Goal: Information Seeking & Learning: Compare options

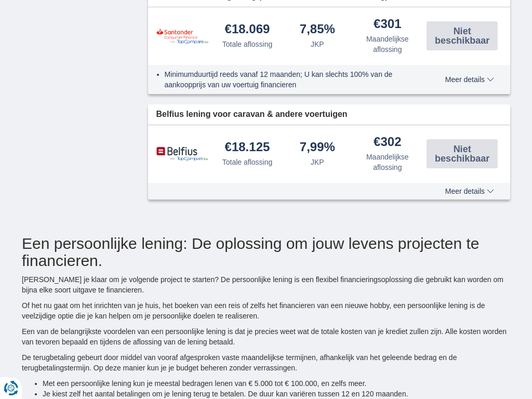
type input "15250"
select select "12"
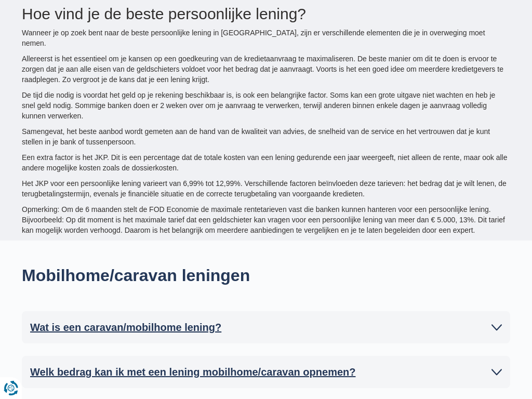
type input "15250"
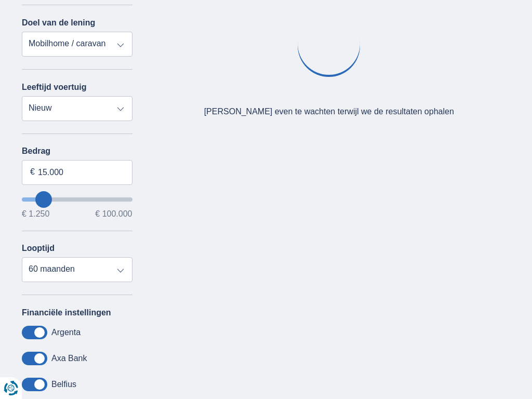
select select "18"
type input "15250"
select select "24"
type input "15250"
select select "30"
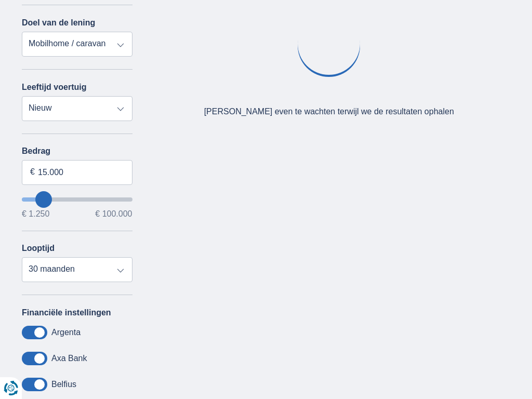
type input "15250"
select select "36"
type input "15250"
select select "60"
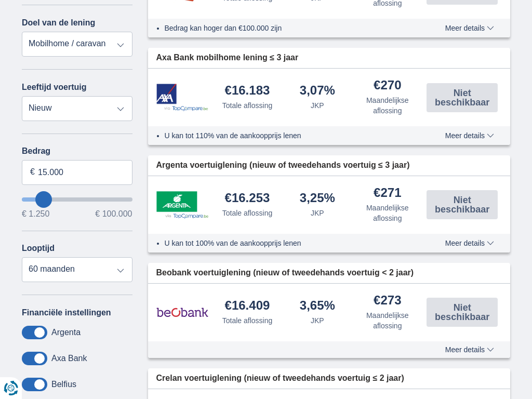
type input "15250"
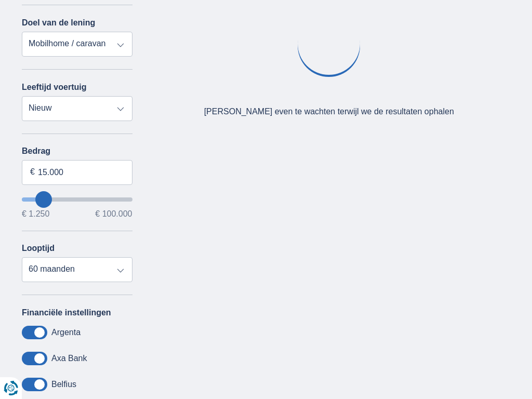
select select "personalLoan"
type input "7.500"
type input "7250"
select select "42"
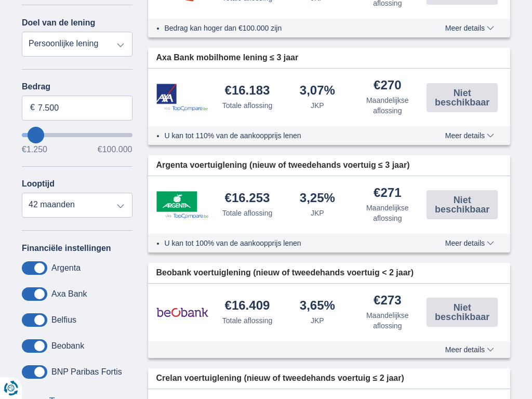
type input "7250"
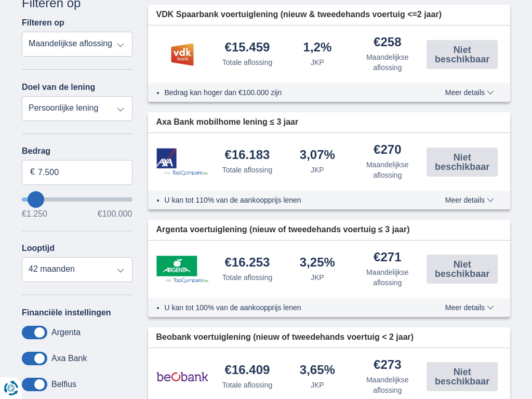
select select "vehicleLoan"
select select "3-4"
type input "15.000"
type input "15250"
select select "60"
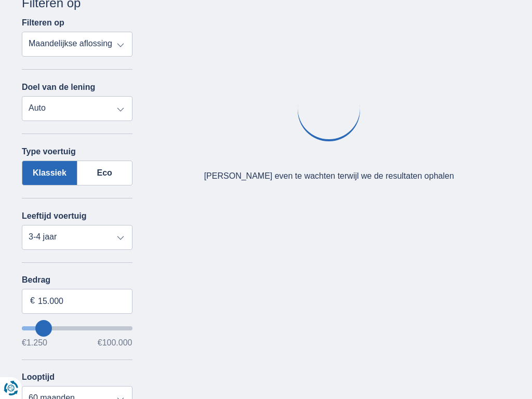
type input "15250"
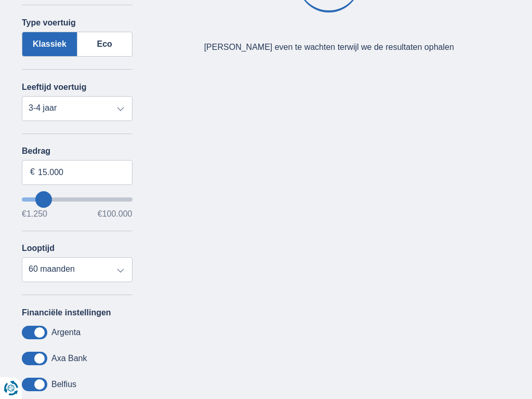
select select "moto"
select select "new"
type input "15.000"
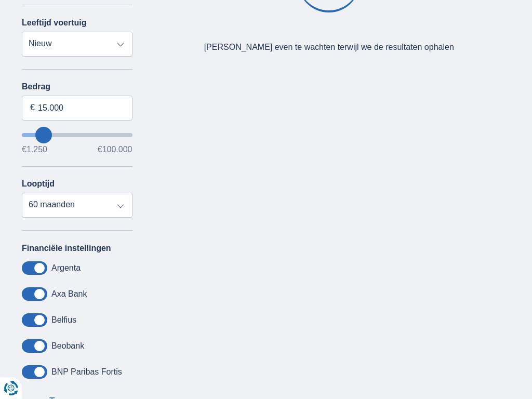
type input "15250"
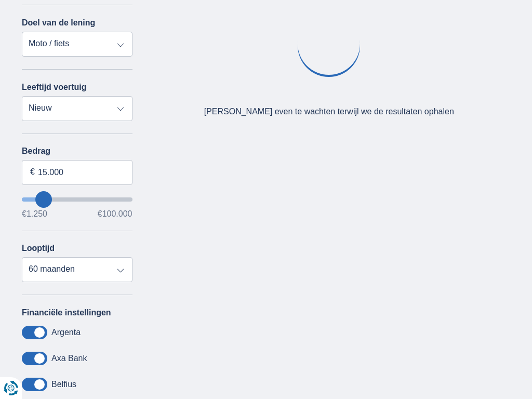
select select "renovationLoan"
type input "15.000"
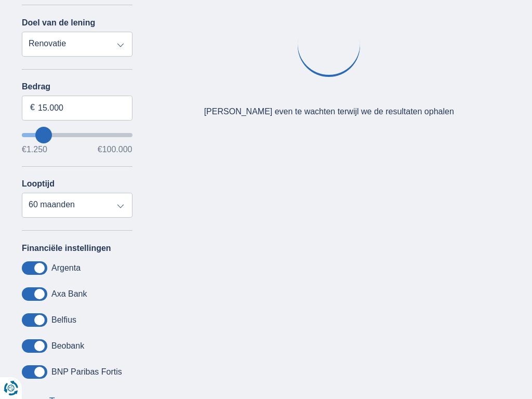
type input "15250"
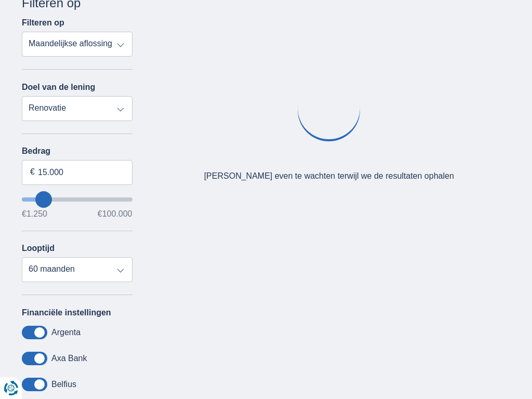
select select "caravan"
type input "15.000"
type input "15250"
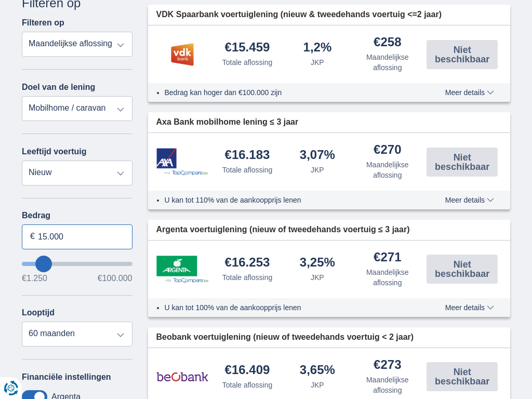
click at [77, 236] on input "15.000" at bounding box center [77, 236] width 111 height 25
type input "1"
type input "100.000"
type input "99250"
select select "120"
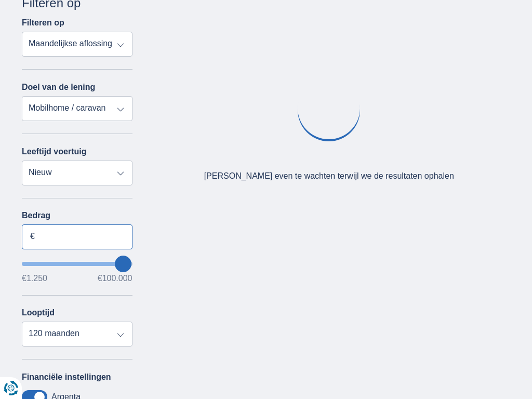
click at [77, 236] on input "Bedrag" at bounding box center [77, 236] width 111 height 25
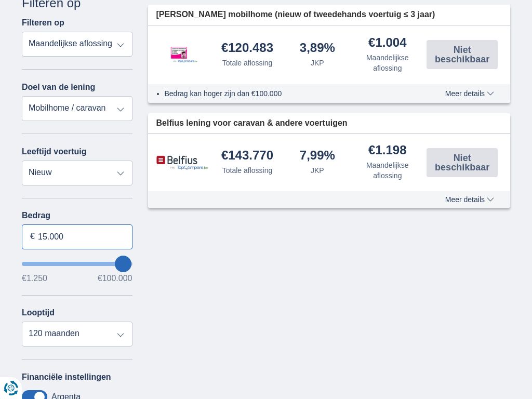
click at [77, 236] on input "15.000" at bounding box center [77, 236] width 111 height 25
type input "0"
type input "1.631"
type input "1250"
select select "24"
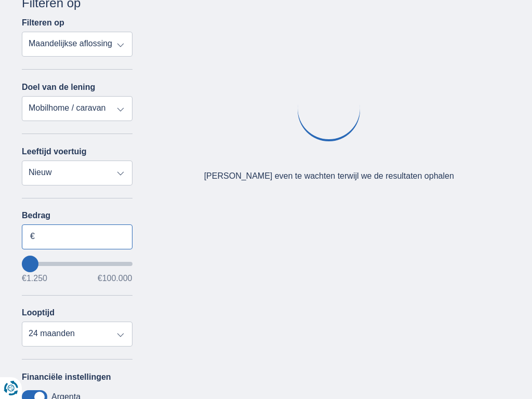
click at [77, 236] on input "Bedrag" at bounding box center [77, 236] width 111 height 25
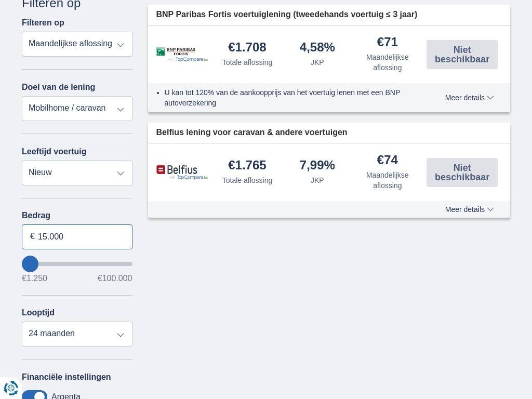
click at [77, 236] on input "15.000" at bounding box center [77, 236] width 111 height 25
type input "0"
type input "100.000"
type input "99250"
select select "120"
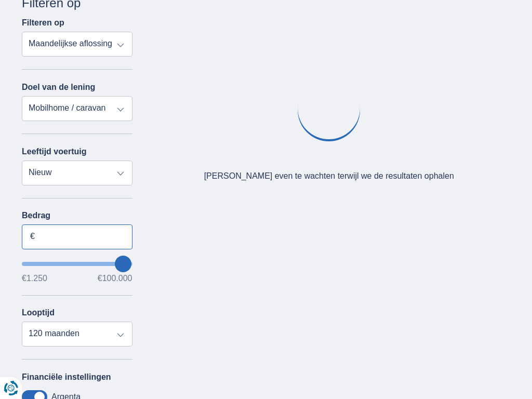
click at [77, 236] on input "Bedrag" at bounding box center [77, 236] width 111 height 25
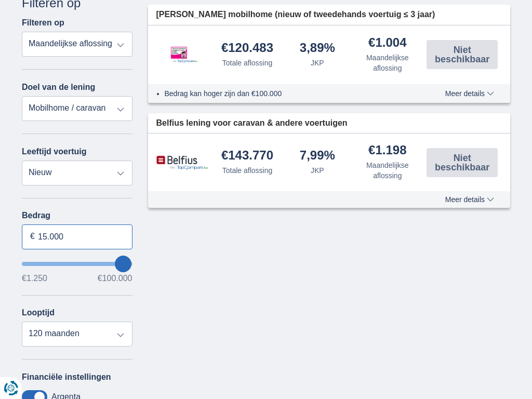
click at [77, 236] on input "15.000" at bounding box center [77, 236] width 111 height 25
type input "1"
type input "100.000"
type input "99250"
click at [77, 236] on input "Bedrag" at bounding box center [77, 236] width 111 height 25
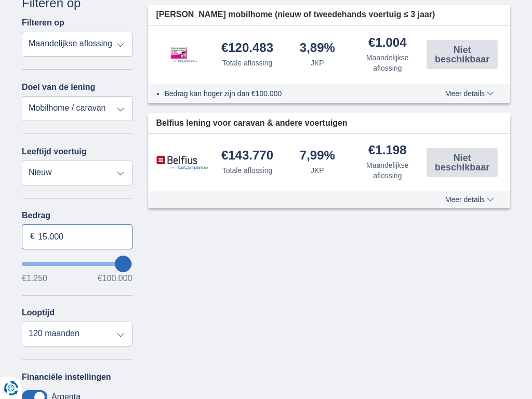
click at [77, 236] on input "15.000" at bounding box center [77, 236] width 111 height 25
type input "1"
type input "100.000"
type input "99250"
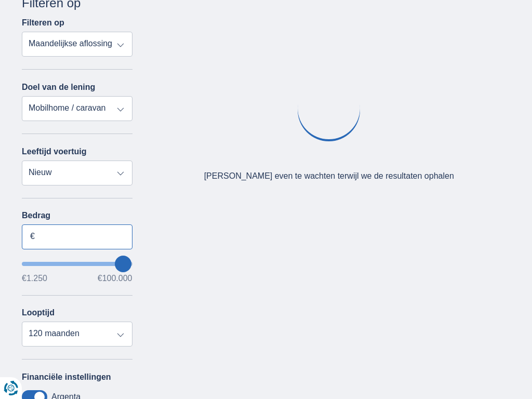
click at [77, 236] on input "Bedrag" at bounding box center [77, 236] width 111 height 25
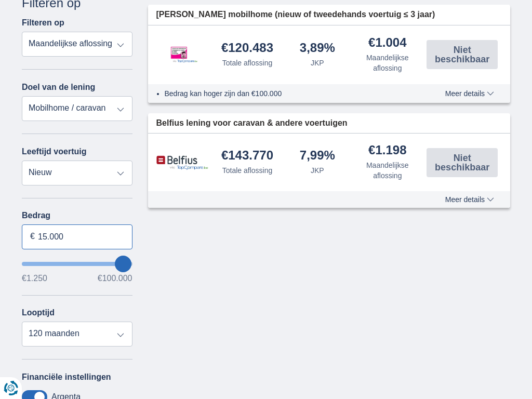
click at [77, 236] on input "15.000" at bounding box center [77, 236] width 111 height 25
type input "1"
type input "100.000"
type input "99250"
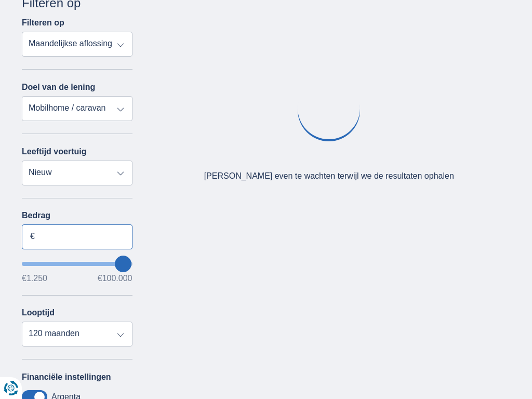
click at [77, 236] on input "Bedrag" at bounding box center [77, 236] width 111 height 25
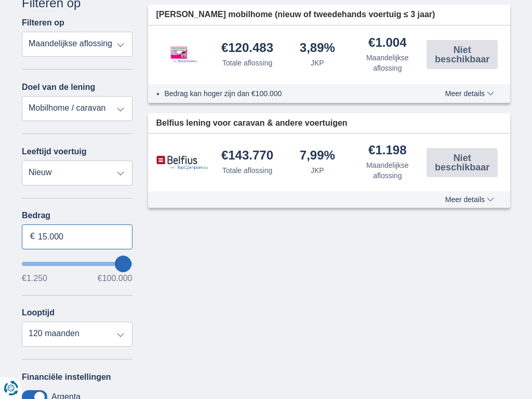
click at [77, 236] on input "15.000" at bounding box center [77, 236] width 111 height 25
type input "1"
type input "100.000"
type input "99250"
click at [77, 236] on input "Bedrag" at bounding box center [77, 236] width 111 height 25
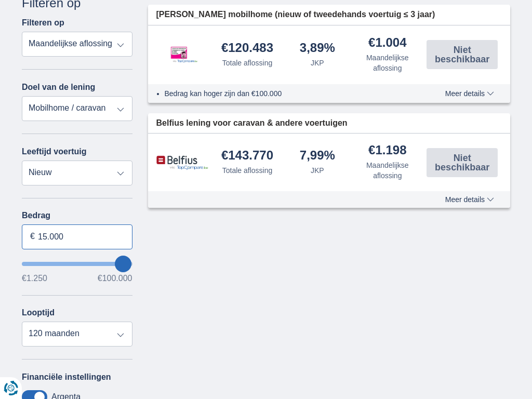
click at [77, 236] on input "15.000" at bounding box center [77, 236] width 111 height 25
type input "1"
type input "100.000"
type input "99250"
click at [77, 236] on input "Bedrag" at bounding box center [77, 236] width 111 height 25
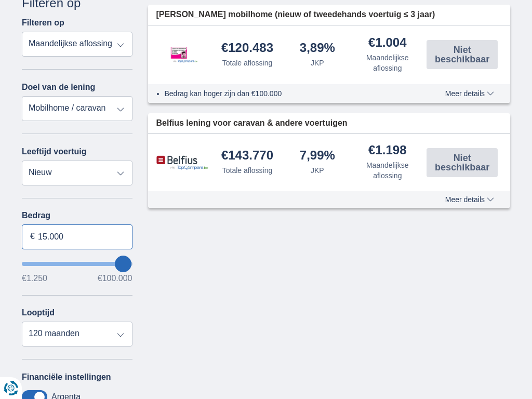
click at [77, 236] on input "15.000" at bounding box center [77, 236] width 111 height 25
type input "1"
type input "1.250"
type input "1250"
select select "24"
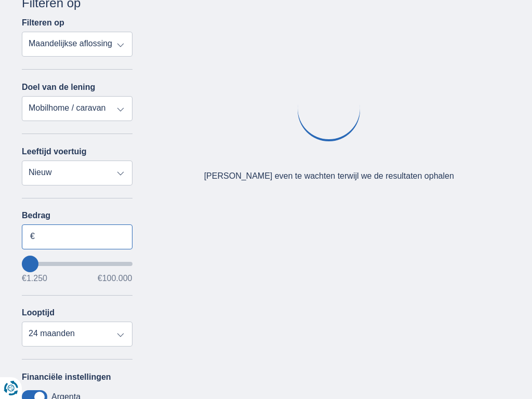
click at [77, 236] on input "Bedrag" at bounding box center [77, 236] width 111 height 25
click at [77, 236] on input "15.000" at bounding box center [77, 236] width 111 height 25
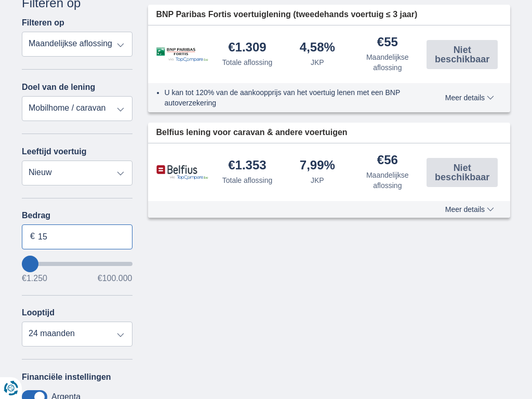
type input "1"
type input "100.000"
type input "99250"
select select "120"
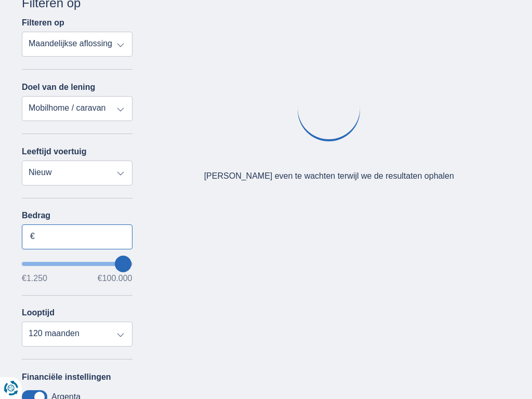
click at [77, 236] on input "Bedrag" at bounding box center [77, 236] width 111 height 25
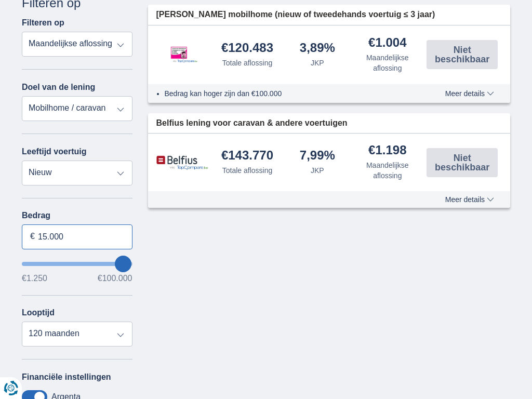
click at [77, 236] on input "15.000" at bounding box center [77, 236] width 111 height 25
type input "1"
type input "100.000"
type input "99250"
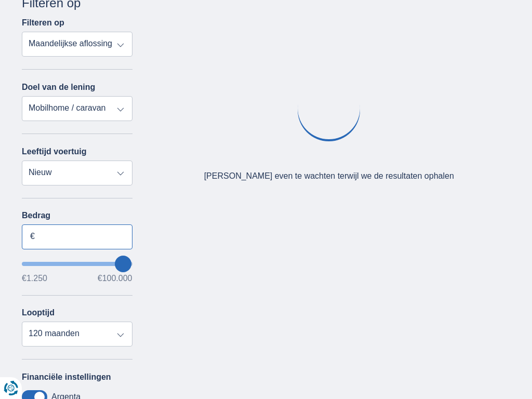
click at [77, 236] on input "Bedrag" at bounding box center [77, 236] width 111 height 25
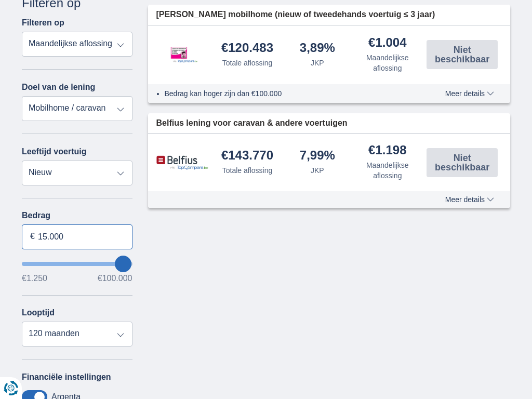
click at [77, 236] on input "15.000" at bounding box center [77, 236] width 111 height 25
type input "1"
type input "100.000"
type input "99250"
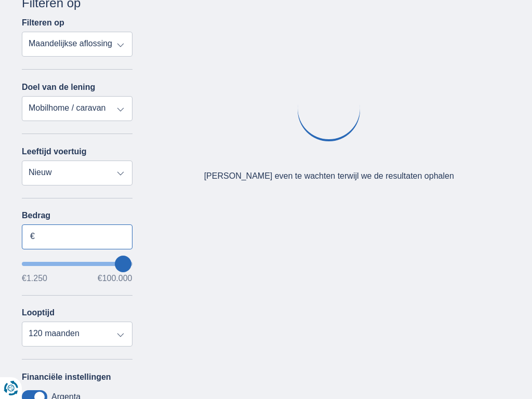
click at [77, 236] on input "Bedrag" at bounding box center [77, 236] width 111 height 25
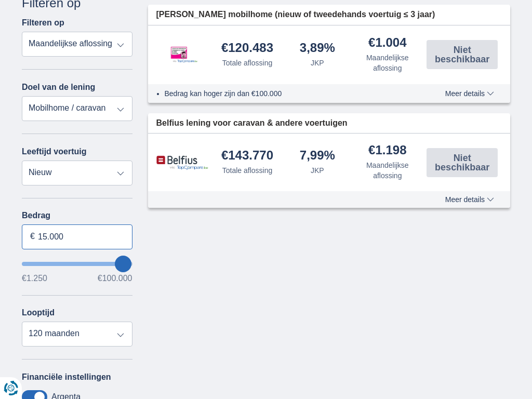
click at [77, 236] on input "15.000" at bounding box center [77, 236] width 111 height 25
type input "0"
type input "100.000"
type input "99250"
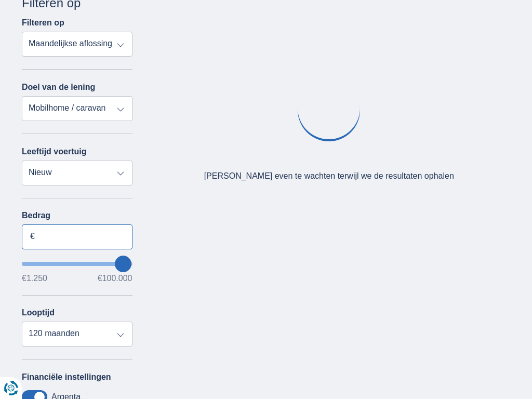
click at [77, 236] on input "Bedrag" at bounding box center [77, 236] width 111 height 25
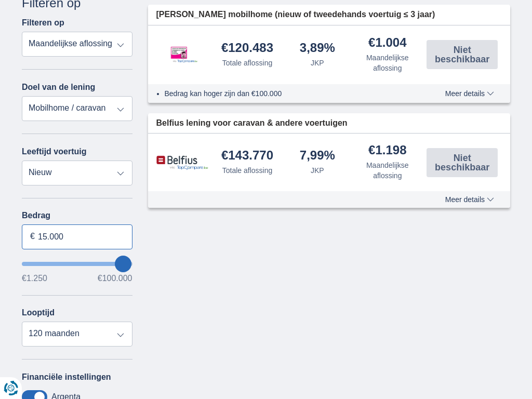
click at [77, 236] on input "15.000" at bounding box center [77, 236] width 111 height 25
type input "1"
type input "89.152"
type input "89250"
click at [77, 236] on input "Bedrag" at bounding box center [77, 236] width 111 height 25
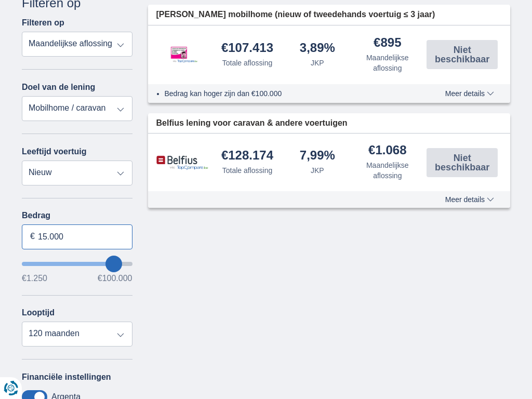
click at [77, 236] on input "15.000" at bounding box center [77, 236] width 111 height 25
type input "1"
type input "100.000"
type input "99250"
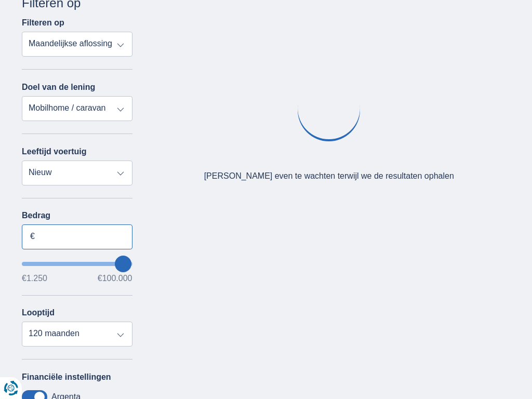
click at [77, 236] on input "Bedrag" at bounding box center [77, 236] width 111 height 25
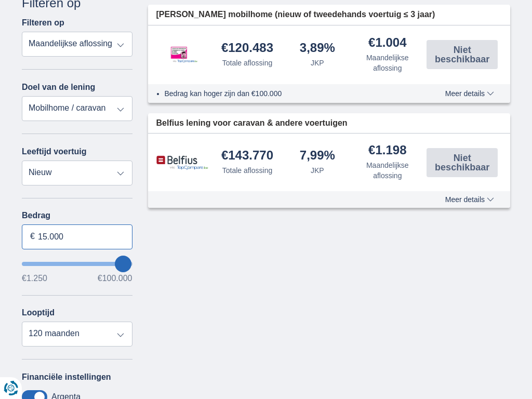
click at [77, 236] on input "15.000" at bounding box center [77, 236] width 111 height 25
type input "0"
type input "50250"
select select "12"
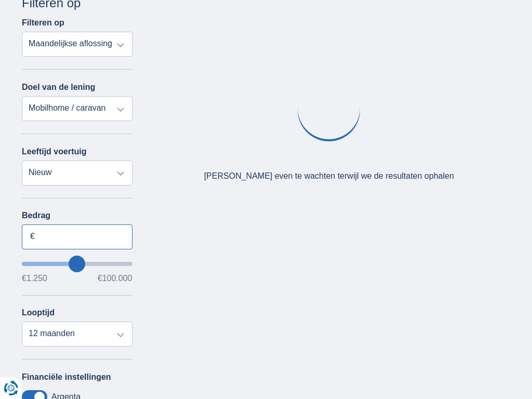
click at [77, 236] on input "Bedrag" at bounding box center [77, 236] width 111 height 25
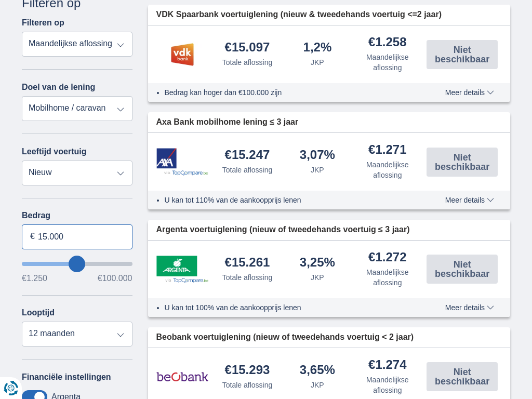
type input "15.000"
type input "15250"
select select "60"
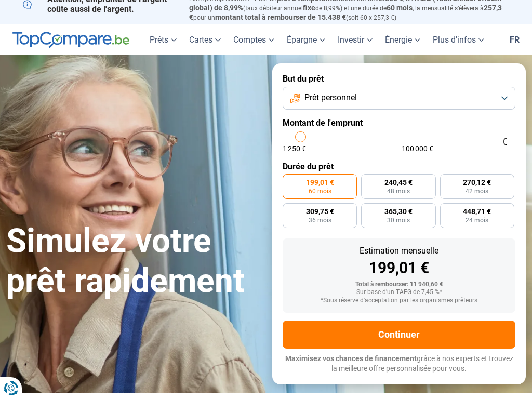
scroll to position [123, 0]
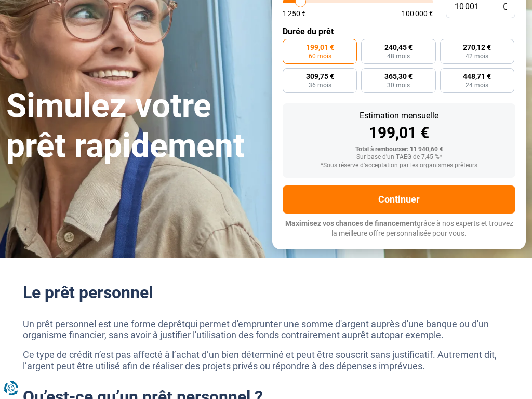
select select "/nl/lening/mobilhome-caravan-lening?utm_source=google&utm_medium=cpc&utm_term=h…"
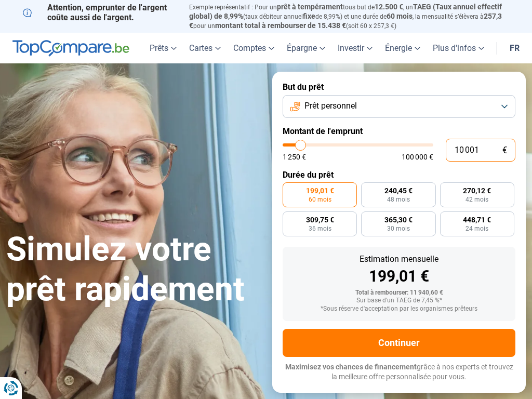
click at [480, 150] on input "10 001" at bounding box center [481, 150] width 70 height 23
type input "0"
type input "506"
type input "1250"
type input "50 695"
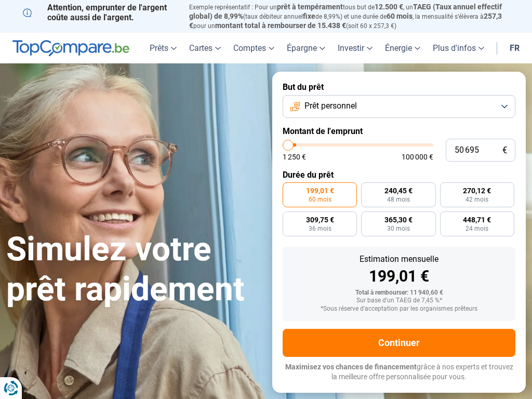
type input "50750"
radio input "false"
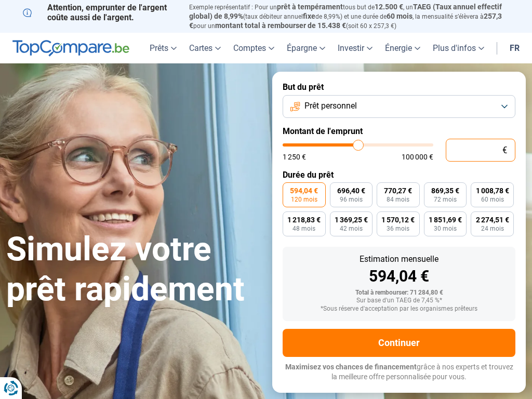
click at [480, 150] on input "text" at bounding box center [481, 150] width 70 height 23
type input "10 001"
type input "10000"
click at [480, 150] on input "10 001" at bounding box center [481, 150] width 70 height 23
type input "0"
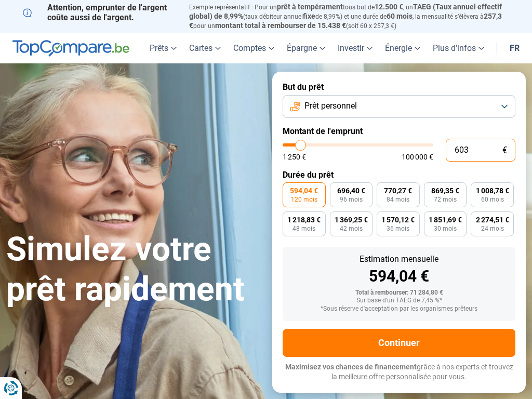
type input "6 038"
type input "6000"
type input "6 038"
type input "6000"
radio input "true"
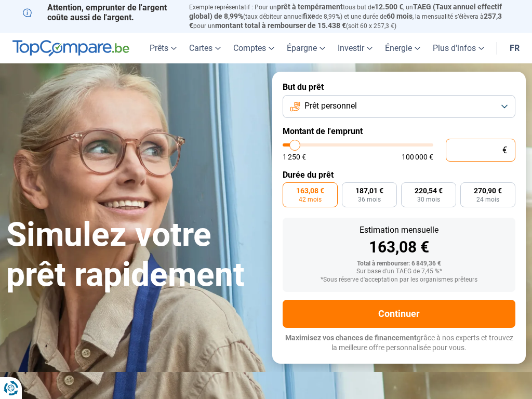
click at [480, 150] on input "text" at bounding box center [481, 150] width 70 height 23
type input "10 001"
type input "10000"
click at [480, 150] on input "10 001" at bounding box center [481, 150] width 70 height 23
type input "1"
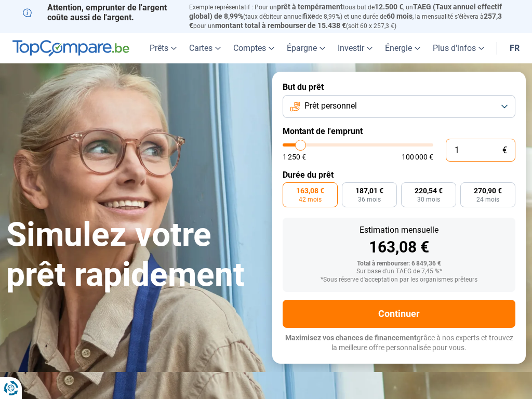
type input "1250"
type input "0"
type input "92 575"
type input "92500"
type input "100 000"
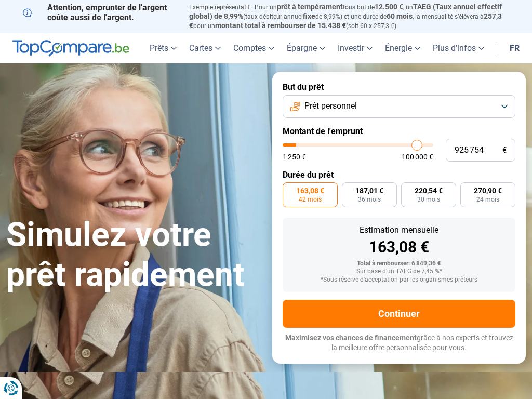
type input "100000"
radio input "false"
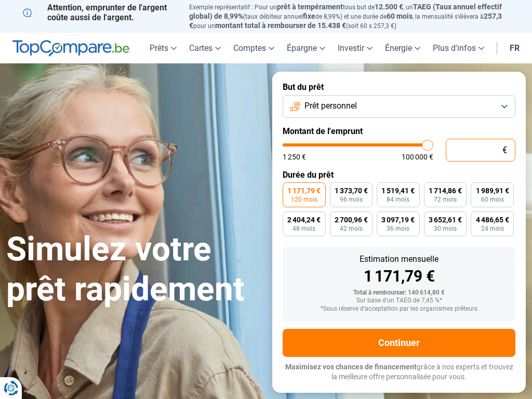
click at [480, 150] on input "text" at bounding box center [481, 150] width 70 height 23
type input "10 001"
type input "10000"
click at [480, 150] on input "10 001" at bounding box center [481, 150] width 70 height 23
type input "1"
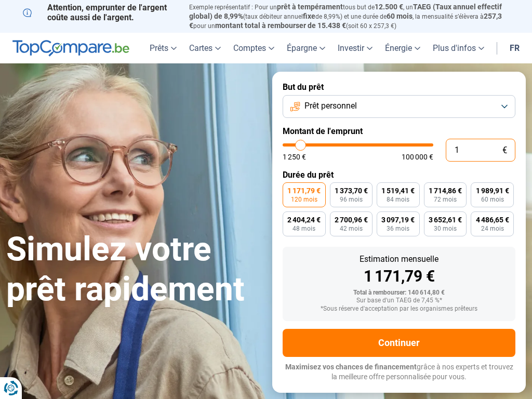
type input "1250"
type input "0"
type input "1250"
type input "788"
type input "1250"
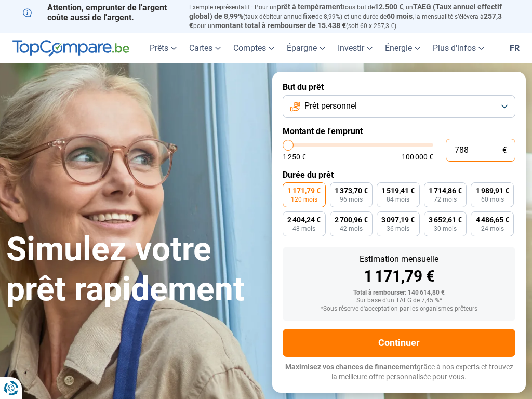
type input "7 883"
type input "8000"
type input "788 328"
type input "100000"
type input "100 000"
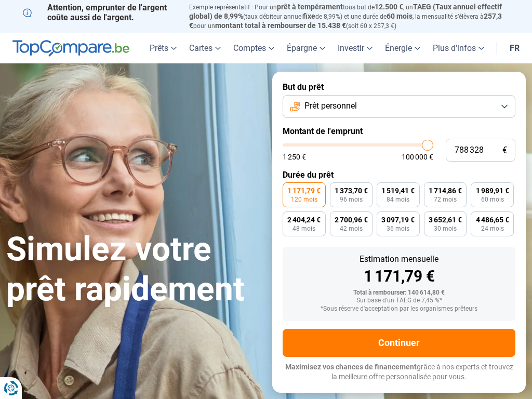
type input "100000"
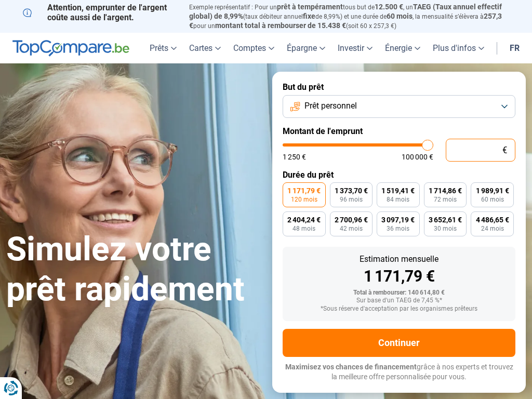
click at [480, 150] on input "text" at bounding box center [481, 150] width 70 height 23
type input "10 001"
type input "10000"
click at [480, 150] on input "10 001" at bounding box center [481, 150] width 70 height 23
type input "100"
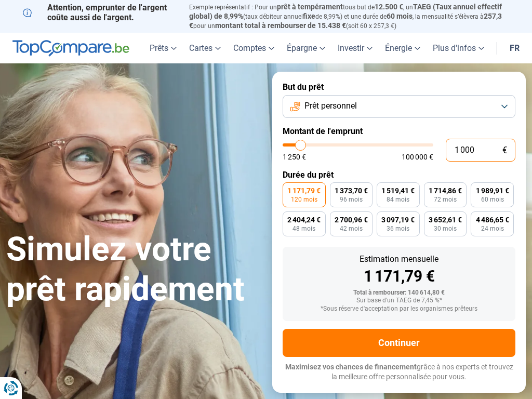
type input "1250"
type input "0"
type input "1250"
type input "78"
type input "1250"
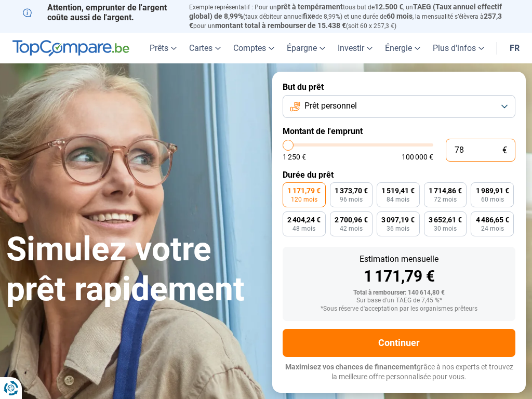
type input "788"
type input "1250"
type input "7 883"
type input "8000"
type input "788 328"
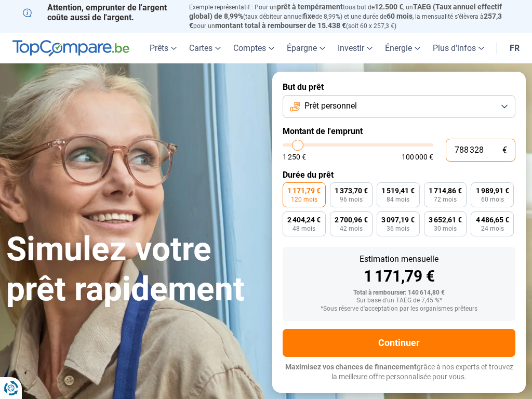
type input "100000"
type input "100 000"
type input "100000"
click at [480, 150] on input "text" at bounding box center [481, 150] width 70 height 23
type input "1"
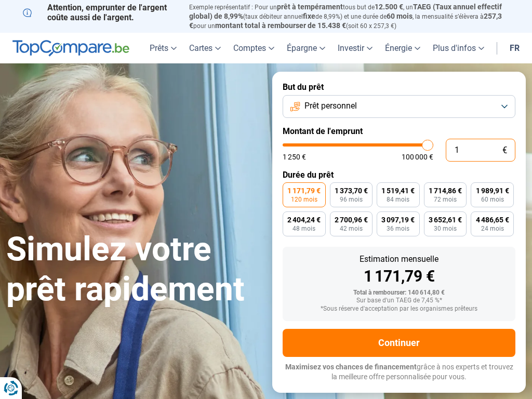
type input "1250"
type input "10"
type input "1250"
type input "100"
type input "1250"
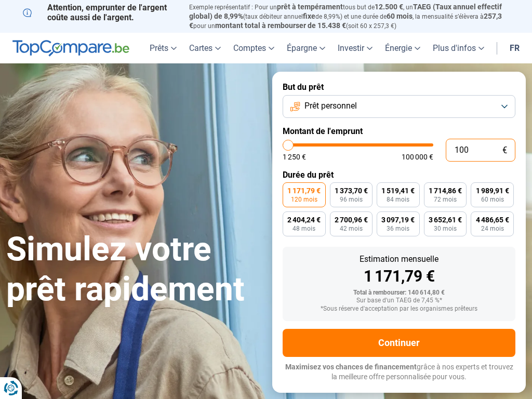
type input "1 000"
type input "1250"
type input "10 001"
type input "10000"
click at [480, 150] on input "10 001" at bounding box center [481, 150] width 70 height 23
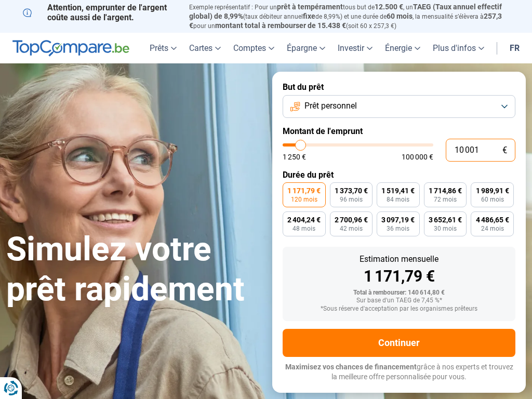
type input "1 000"
type input "1250"
type input "1"
type input "1250"
type input "0"
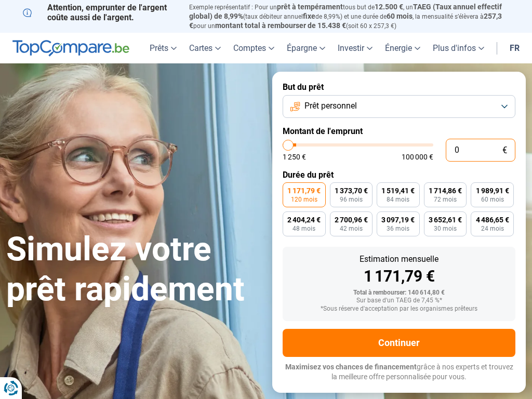
type input "1250"
type input "7 883"
type input "8000"
type input "788 328"
type input "100000"
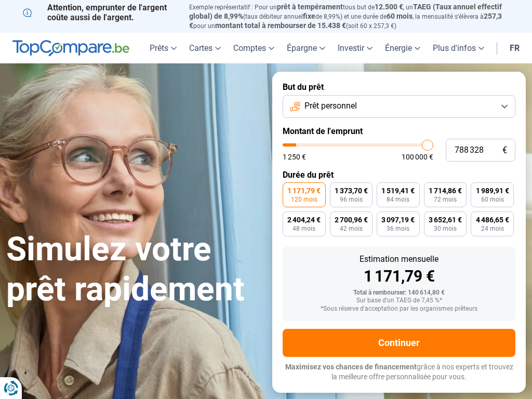
type input "100 000"
type input "100000"
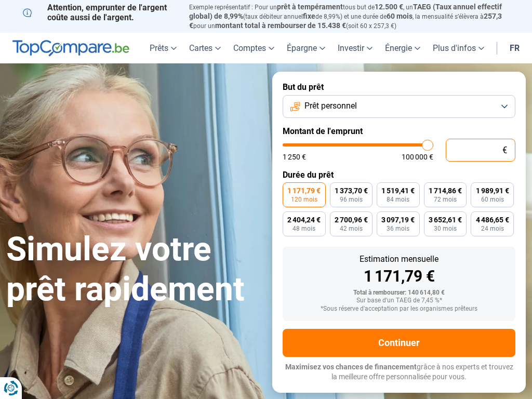
click at [480, 150] on input "text" at bounding box center [481, 150] width 70 height 23
type input "10"
type input "1250"
type input "10 001"
type input "10000"
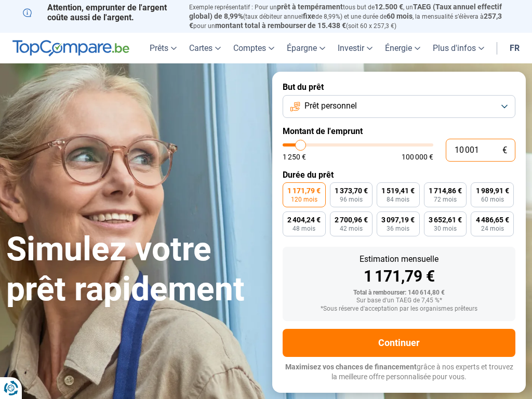
click at [480, 150] on input "10 001" at bounding box center [481, 150] width 70 height 23
type input "1 000"
type input "1250"
type input "10"
type input "1250"
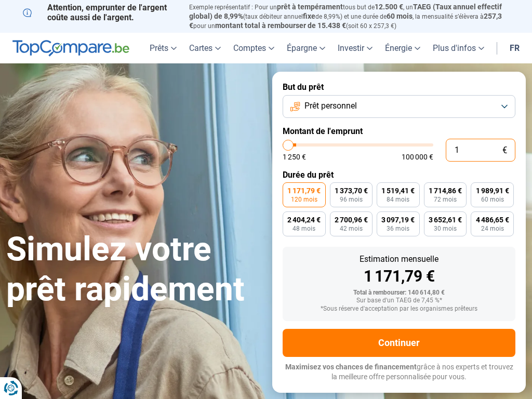
type input "0"
type input "1250"
type input "7 883"
type input "8000"
type input "788 328"
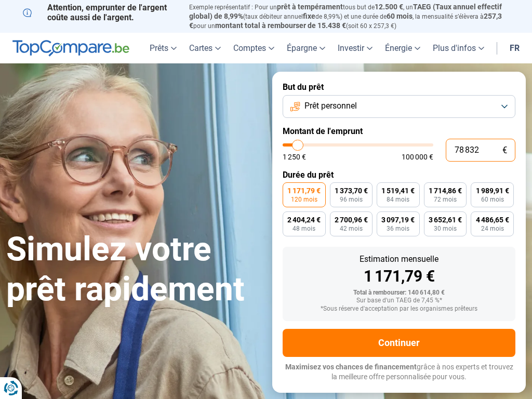
type input "100000"
type input "100 000"
type input "100000"
click at [480, 150] on input "text" at bounding box center [481, 150] width 70 height 23
type input "10"
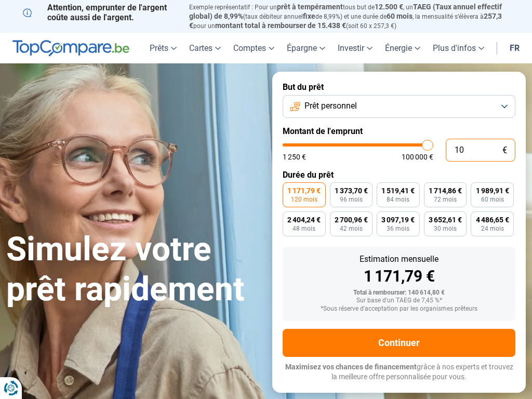
type input "1250"
type input "100"
type input "1250"
type input "10 001"
type input "10000"
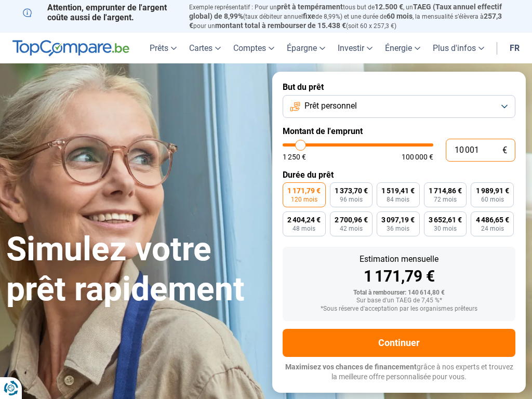
click at [480, 150] on input "10 001" at bounding box center [481, 150] width 70 height 23
type input "1 000"
type input "1250"
type input "1"
type input "1250"
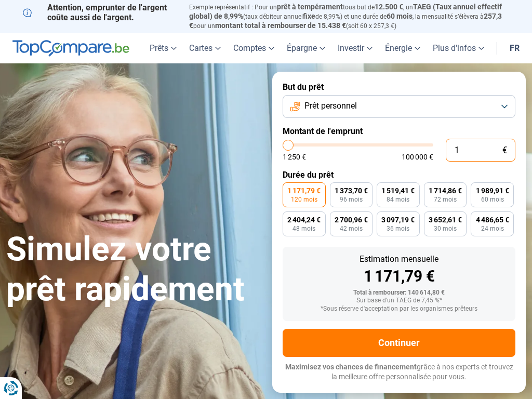
type input "0"
type input "1250"
type input "351"
type input "1250"
type input "351 296"
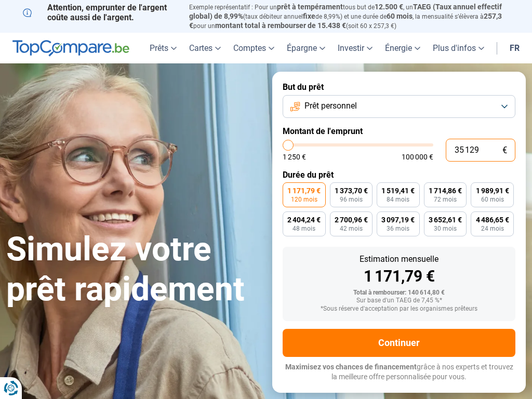
type input "100000"
type input "100 000"
type input "100000"
click at [480, 150] on input "text" at bounding box center [481, 150] width 70 height 23
type input "10 001"
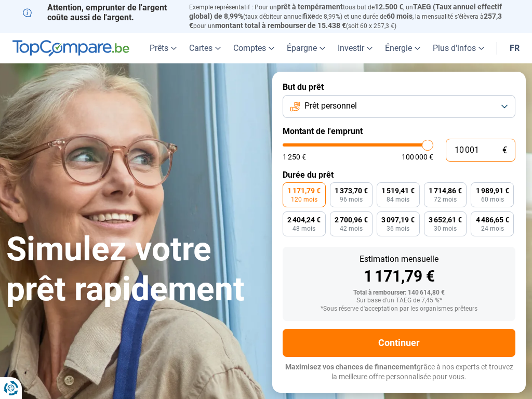
type input "10000"
click at [480, 150] on input "10 001" at bounding box center [481, 150] width 70 height 23
type input "1 000"
type input "1250"
type input "1"
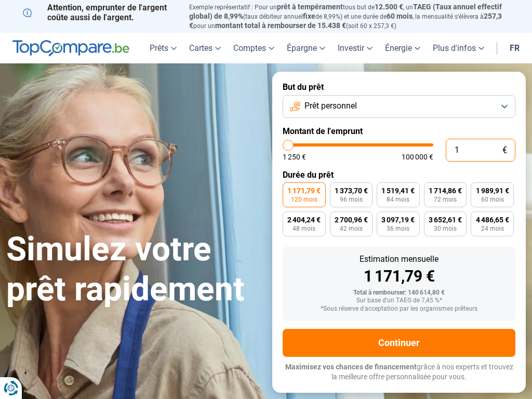
type input "1250"
type input "0"
type input "1250"
type input "4"
type input "1250"
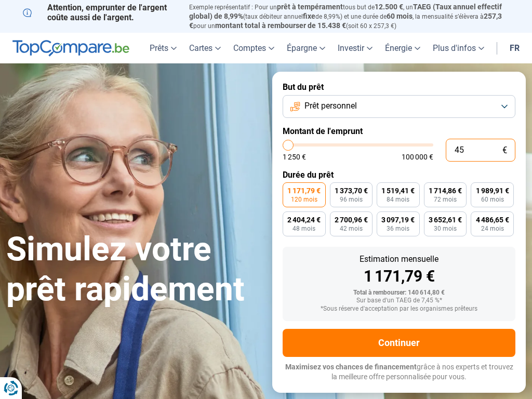
type input "455"
type input "1250"
type input "1 250"
type input "1250"
radio input "true"
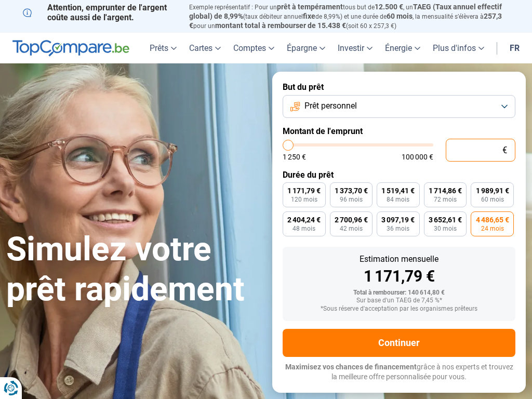
click at [480, 150] on input "text" at bounding box center [481, 150] width 70 height 23
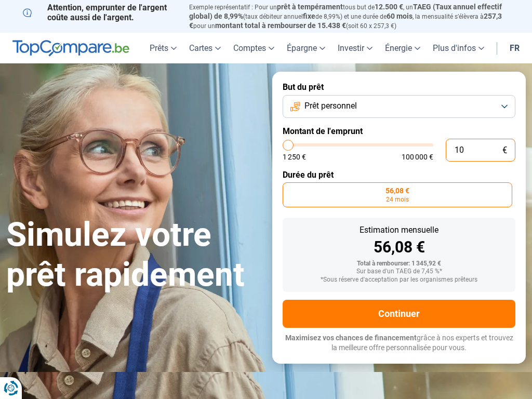
type input "100"
type input "1250"
type input "1 000"
type input "1250"
type input "10 001"
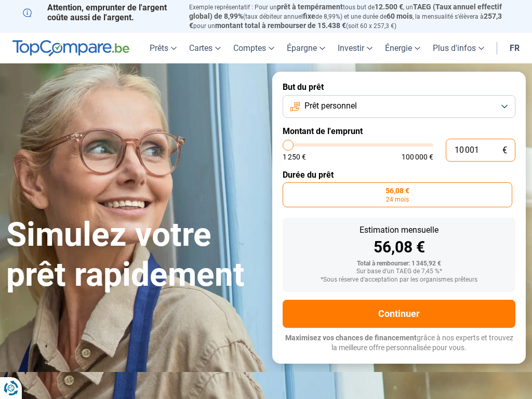
type input "10000"
click at [480, 150] on input "10 001" at bounding box center [481, 150] width 70 height 23
type input "1"
type input "1250"
type input "0"
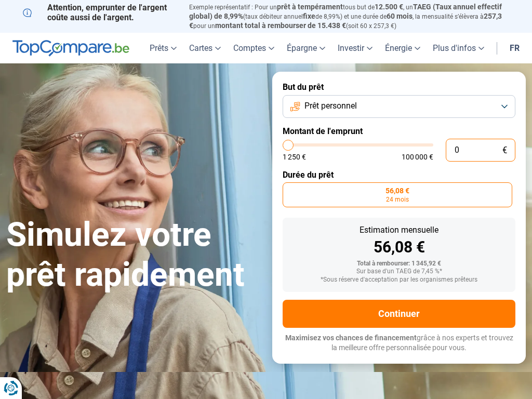
type input "1250"
type input "6 335"
type input "6250"
type input "633 589"
type input "100000"
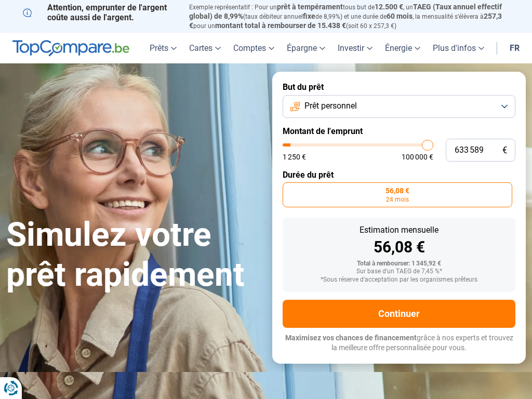
type input "100 000"
type input "100000"
radio input "false"
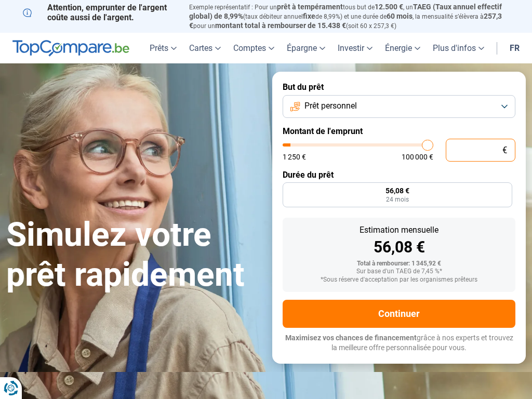
click at [480, 150] on input "text" at bounding box center [481, 150] width 70 height 23
type input "10 001"
type input "10000"
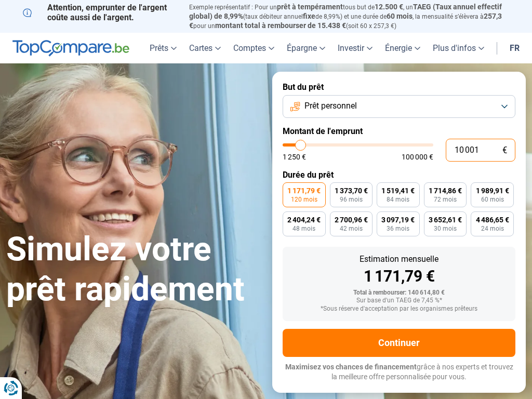
click at [480, 150] on input "10 001" at bounding box center [481, 150] width 70 height 23
type input "0"
type input "1250"
type input "5"
type input "1250"
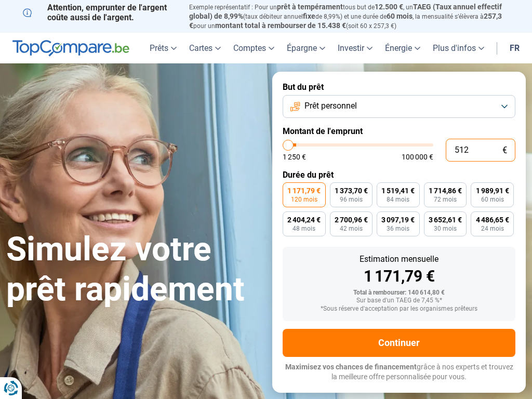
type input "5 129"
type input "5250"
type input "51 291"
type input "51250"
type input "512 917"
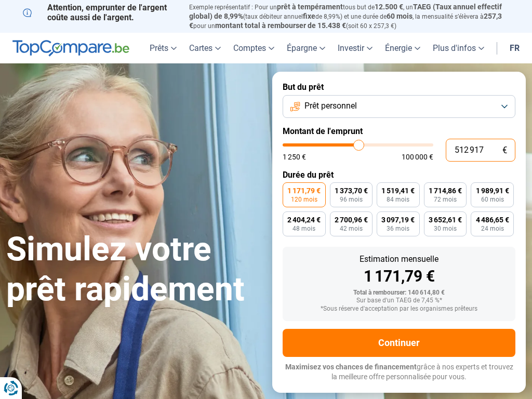
type input "100000"
type input "100 000"
type input "100000"
click at [480, 150] on input "text" at bounding box center [481, 150] width 70 height 23
type input "10 001"
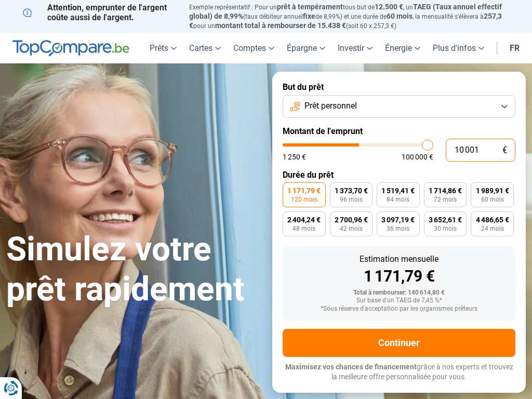
type input "10000"
click at [480, 150] on input "10 001" at bounding box center [481, 150] width 70 height 23
type input "100"
type input "1250"
type input "0"
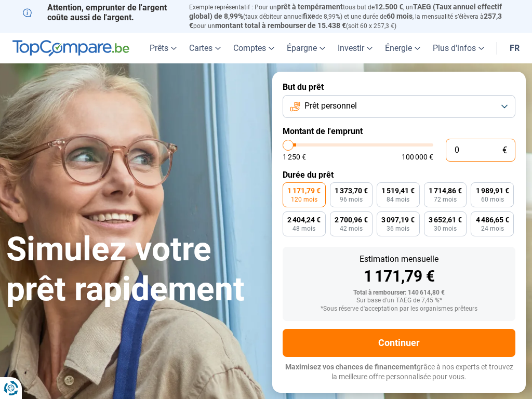
type input "1250"
type input "100 000"
type input "100000"
click at [480, 150] on input "text" at bounding box center [481, 150] width 70 height 23
type input "10 001"
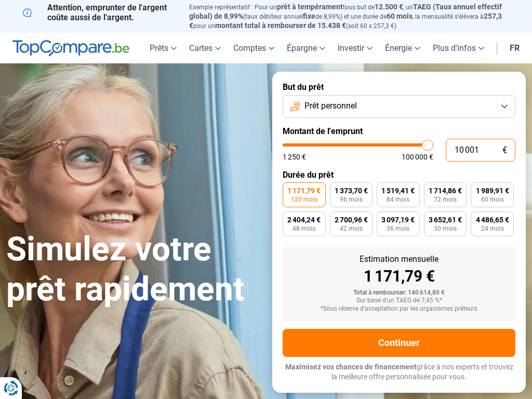
type input "10000"
click at [480, 150] on input "10 001" at bounding box center [481, 150] width 70 height 23
type input "0"
type input "1250"
type input "58"
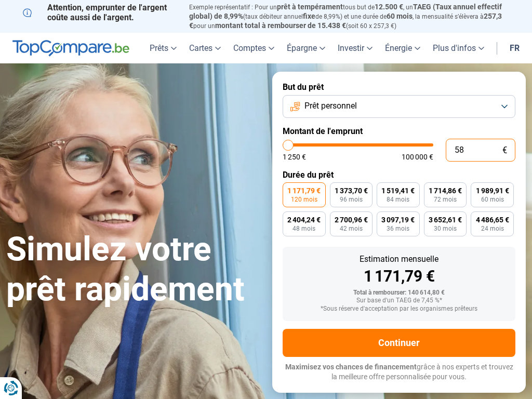
type input "1250"
type input "5 842"
type input "5750"
type input "100 000"
type input "100000"
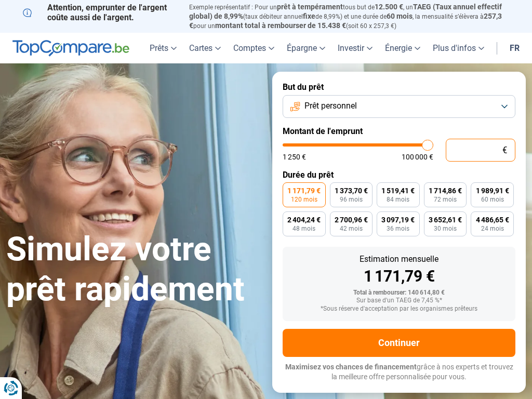
click at [480, 150] on input "text" at bounding box center [481, 150] width 70 height 23
type input "10"
type input "1250"
type input "10 001"
type input "10000"
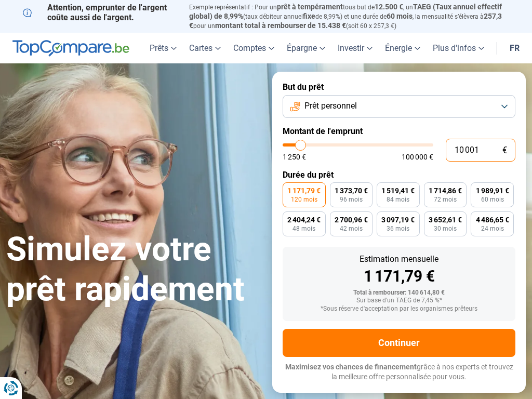
click at [480, 150] on input "10 001" at bounding box center [481, 150] width 70 height 23
type input "100"
type input "1250"
type input "0"
type input "1250"
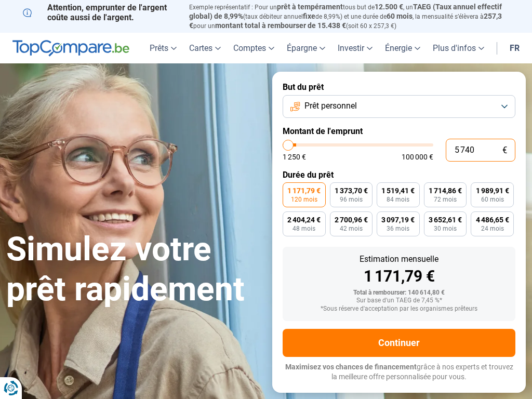
type input "57 408"
type input "57500"
type input "57 408"
type input "57500"
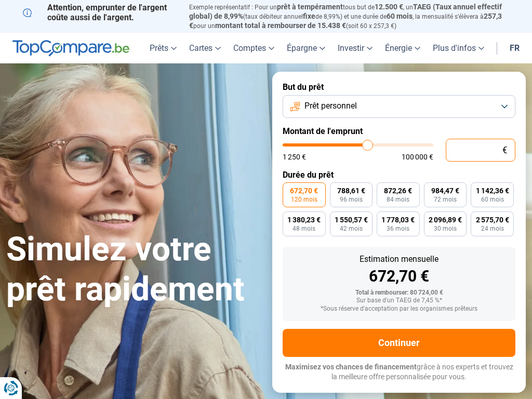
click at [480, 150] on input "text" at bounding box center [481, 150] width 70 height 23
type input "10"
type input "1250"
type input "10 001"
type input "10000"
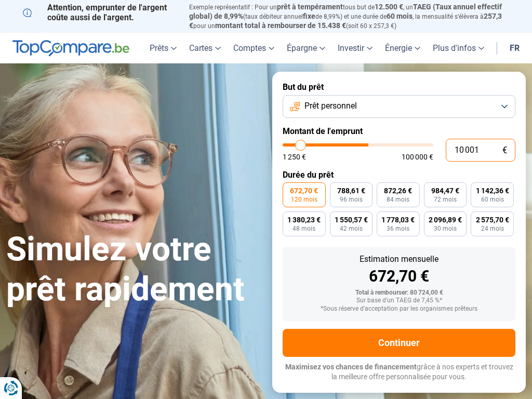
click at [480, 150] on input "10 001" at bounding box center [481, 150] width 70 height 23
type input "10"
type input "1250"
click at [480, 150] on input "text" at bounding box center [481, 150] width 70 height 23
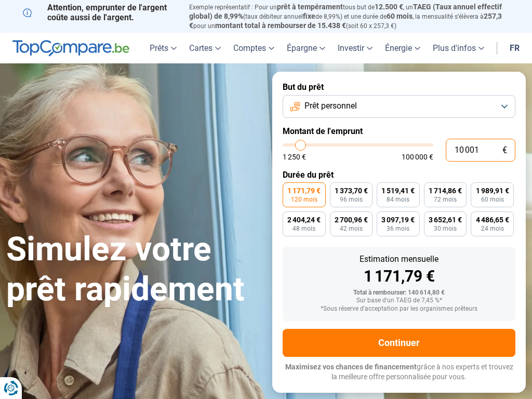
click at [480, 150] on input "10 001" at bounding box center [481, 150] width 70 height 23
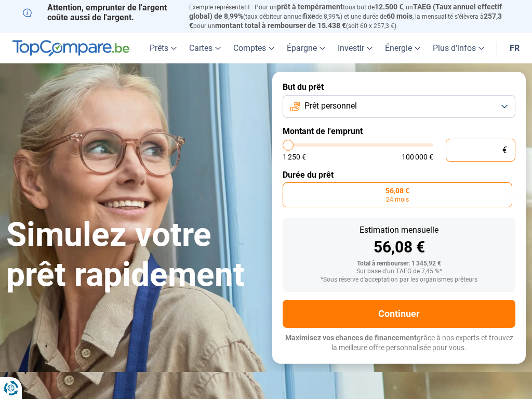
click at [480, 150] on input "text" at bounding box center [481, 150] width 70 height 23
click at [480, 150] on input "10 001" at bounding box center [481, 150] width 70 height 23
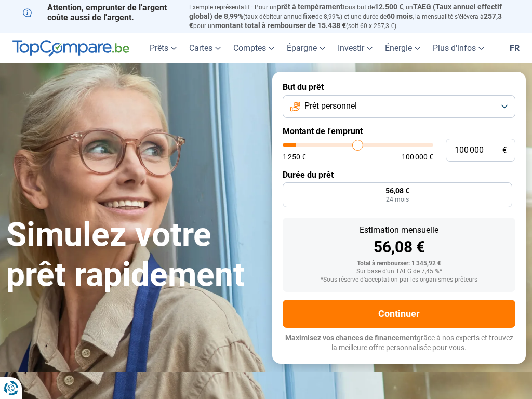
click at [357, 145] on input "range" at bounding box center [358, 144] width 151 height 3
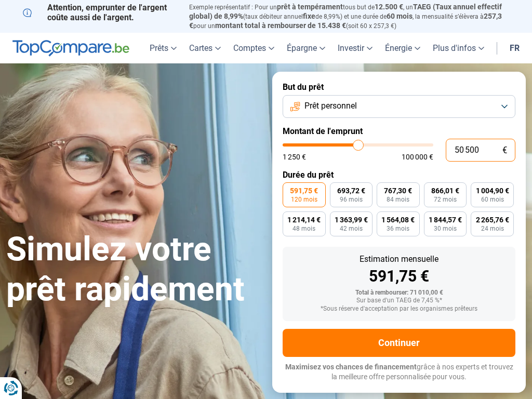
click at [480, 150] on input "50 500" at bounding box center [481, 150] width 70 height 23
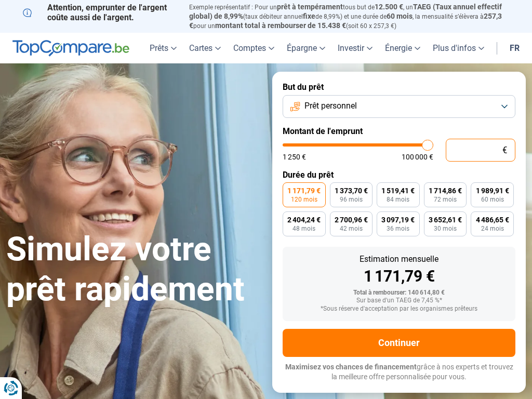
click at [480, 150] on input "text" at bounding box center [481, 150] width 70 height 23
click at [480, 150] on input "50 500" at bounding box center [481, 150] width 70 height 23
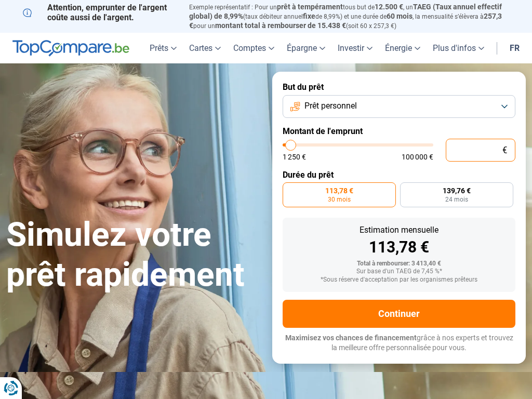
click at [480, 150] on input "text" at bounding box center [481, 150] width 70 height 23
click at [480, 150] on input "50 500" at bounding box center [481, 150] width 70 height 23
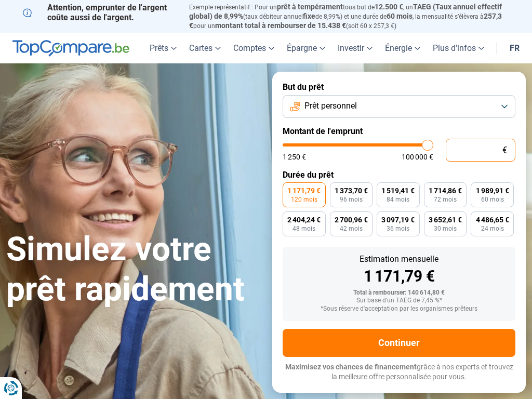
click at [480, 150] on input "text" at bounding box center [481, 150] width 70 height 23
click at [480, 150] on input "50 500" at bounding box center [481, 150] width 70 height 23
click at [480, 150] on input "text" at bounding box center [481, 150] width 70 height 23
click at [480, 150] on input "50 500" at bounding box center [481, 150] width 70 height 23
click at [480, 150] on input "text" at bounding box center [481, 150] width 70 height 23
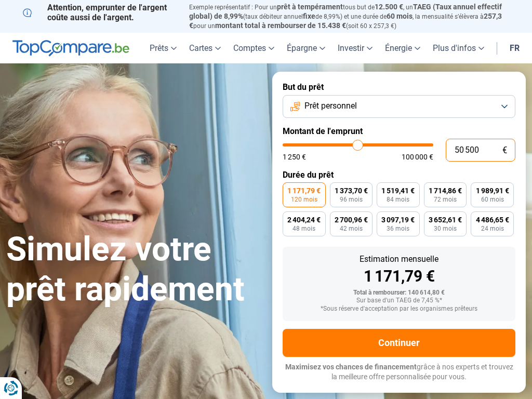
click at [480, 150] on input "50 500" at bounding box center [481, 150] width 70 height 23
click at [480, 150] on input "text" at bounding box center [481, 150] width 70 height 23
click at [480, 150] on input "50 500" at bounding box center [481, 150] width 70 height 23
click at [480, 150] on input "text" at bounding box center [481, 150] width 70 height 23
click at [480, 150] on input "50 500" at bounding box center [481, 150] width 70 height 23
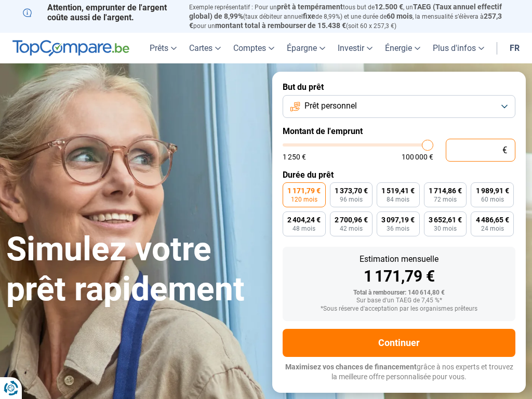
click at [480, 150] on input "text" at bounding box center [481, 150] width 70 height 23
click at [480, 150] on input "50 500" at bounding box center [481, 150] width 70 height 23
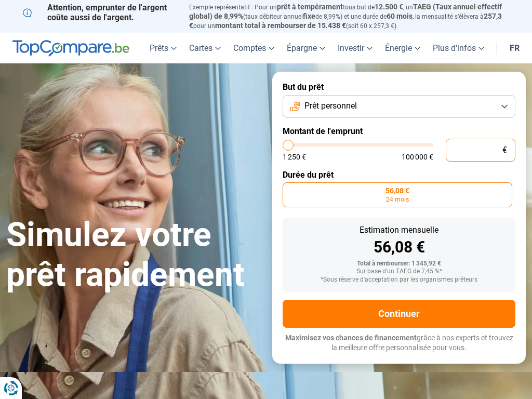
click at [480, 150] on input "text" at bounding box center [481, 150] width 70 height 23
click at [480, 150] on input "50 500" at bounding box center [481, 150] width 70 height 23
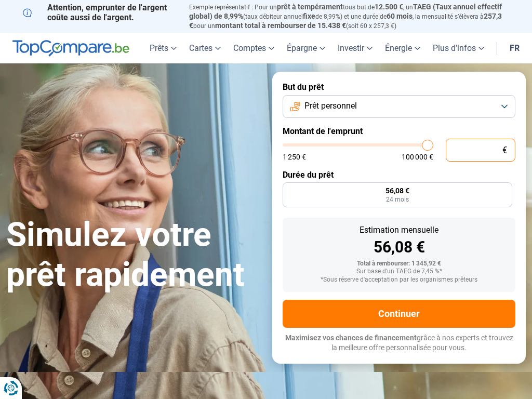
click at [480, 150] on input "text" at bounding box center [481, 150] width 70 height 23
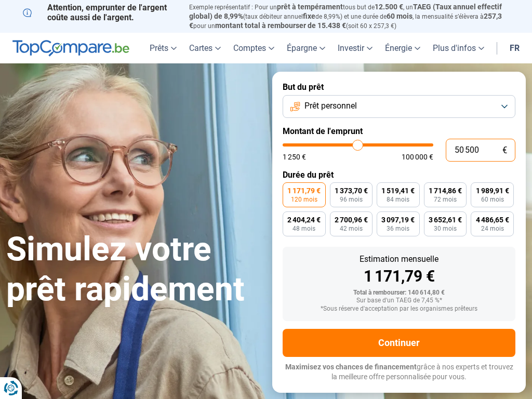
click at [480, 150] on input "50 500" at bounding box center [481, 150] width 70 height 23
click at [480, 150] on input "text" at bounding box center [481, 150] width 70 height 23
click at [480, 150] on input "50 500" at bounding box center [481, 150] width 70 height 23
click at [480, 150] on input "text" at bounding box center [481, 150] width 70 height 23
click at [480, 150] on input "50 500" at bounding box center [481, 150] width 70 height 23
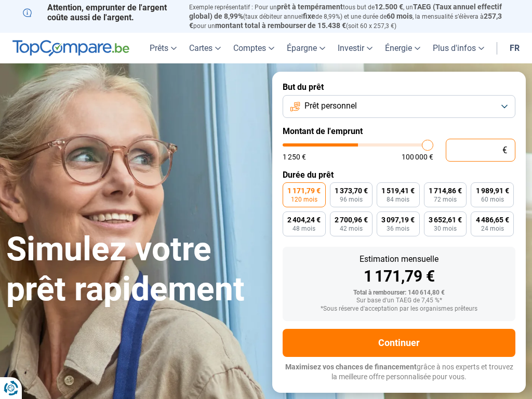
click at [480, 150] on input "text" at bounding box center [481, 150] width 70 height 23
click at [480, 150] on input "50 500" at bounding box center [481, 150] width 70 height 23
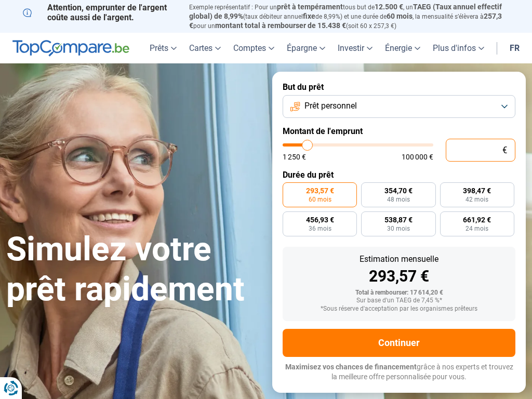
click at [480, 150] on input "text" at bounding box center [481, 150] width 70 height 23
click at [480, 150] on input "50 500" at bounding box center [481, 150] width 70 height 23
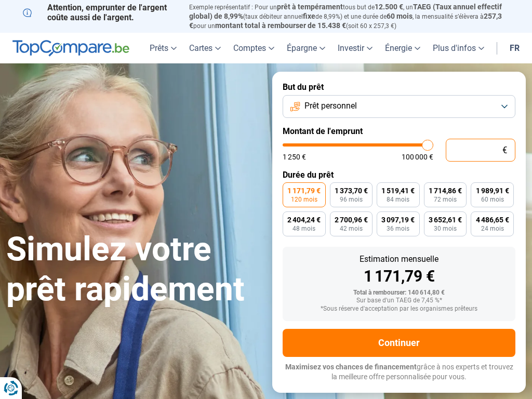
click at [480, 150] on input "text" at bounding box center [481, 150] width 70 height 23
click at [480, 150] on input "50 500" at bounding box center [481, 150] width 70 height 23
click at [480, 150] on input "text" at bounding box center [481, 150] width 70 height 23
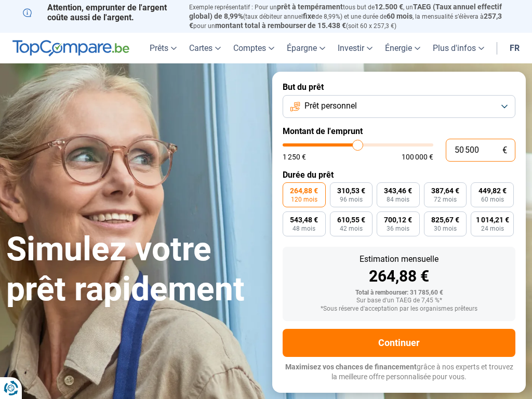
click at [480, 150] on input "50 500" at bounding box center [481, 150] width 70 height 23
click at [357, 145] on input "range" at bounding box center [358, 144] width 151 height 3
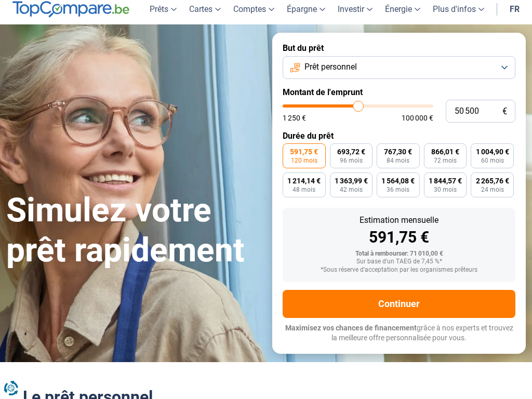
scroll to position [143, 0]
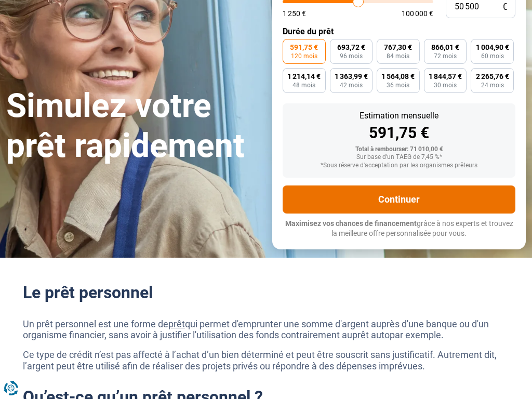
click at [399, 199] on button "Continuer" at bounding box center [399, 199] width 233 height 28
